Goal: Information Seeking & Learning: Learn about a topic

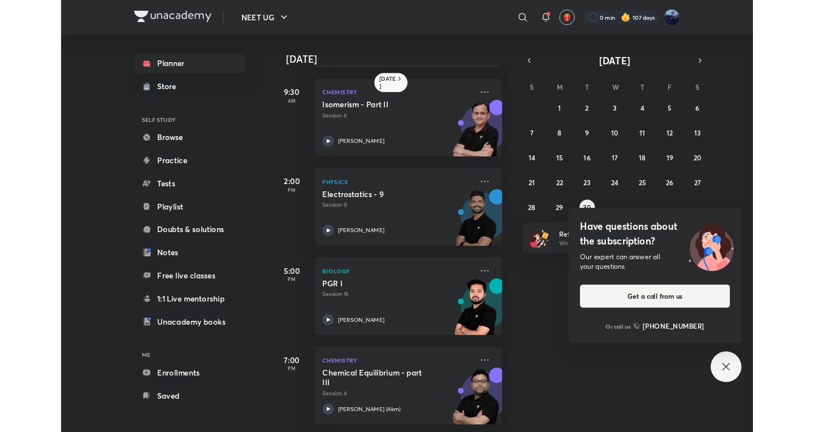
scroll to position [111, 0]
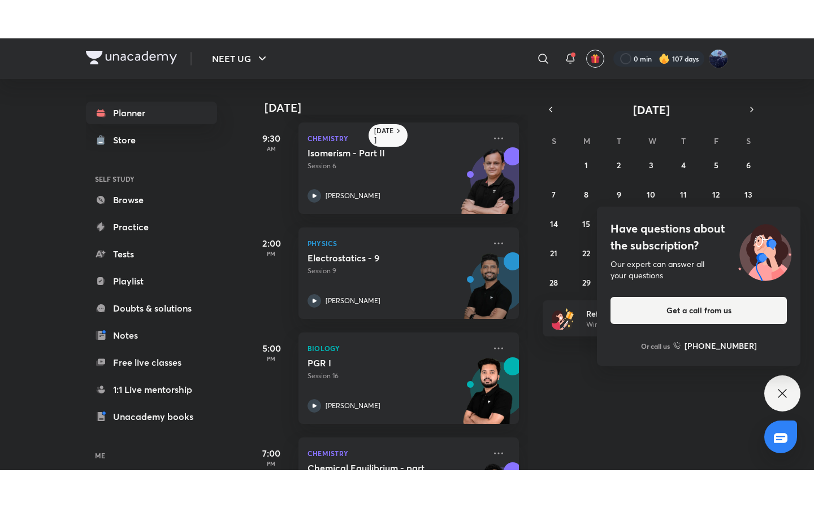
scroll to position [188, 0]
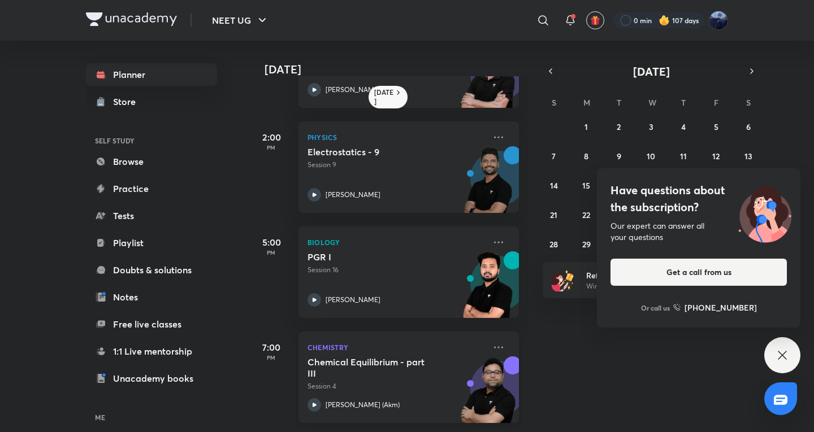
click at [344, 332] on div "Chemistry Chemical Equilibrium - part III Session 4 [PERSON_NAME] (Akm)" at bounding box center [408, 378] width 220 height 92
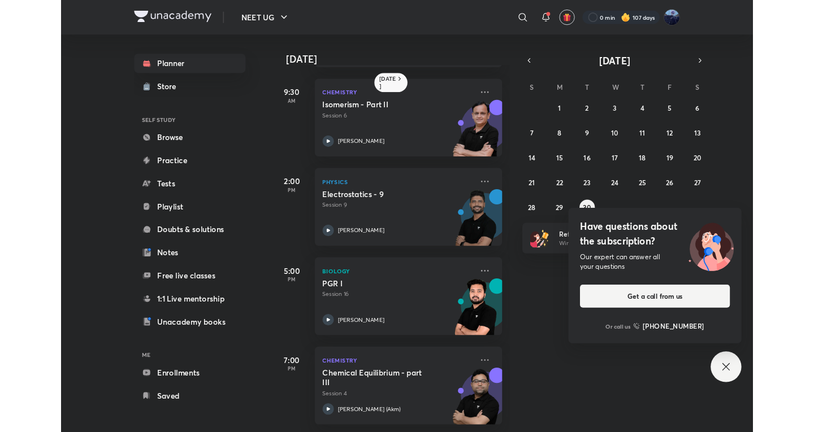
scroll to position [111, 0]
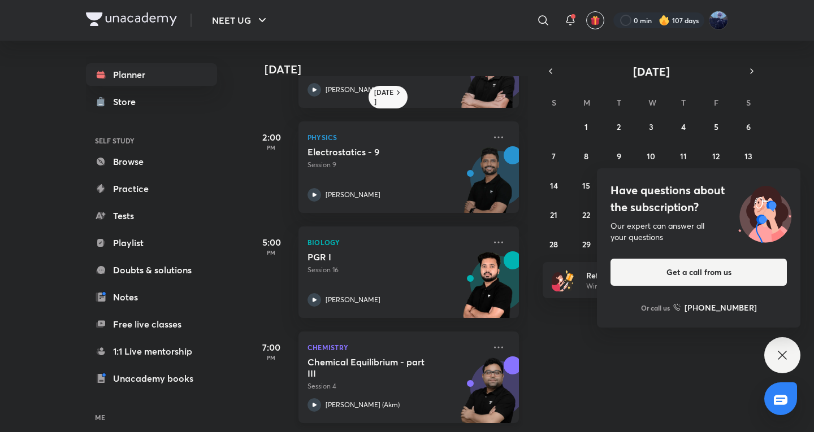
scroll to position [188, 0]
click at [791, 359] on div "Have questions about the subscription? Our expert can answer all your questions…" at bounding box center [782, 355] width 36 height 36
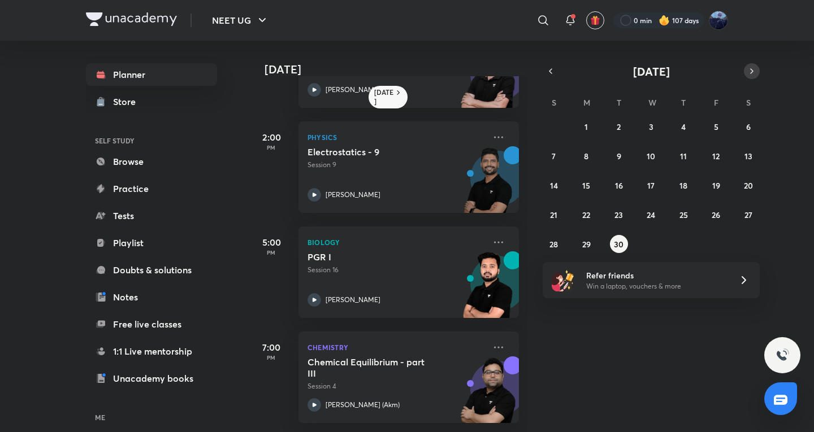
click at [747, 68] on icon "button" at bounding box center [751, 71] width 9 height 10
click at [650, 122] on abbr "1" at bounding box center [650, 126] width 3 height 11
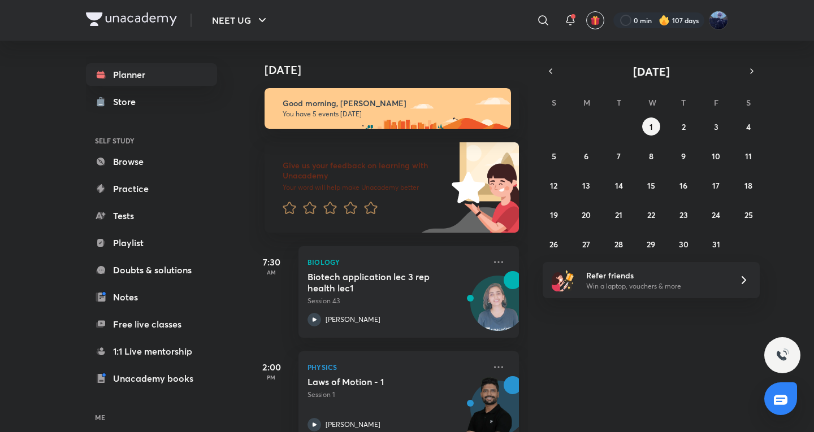
scroll to position [343, 0]
